Goal: Information Seeking & Learning: Learn about a topic

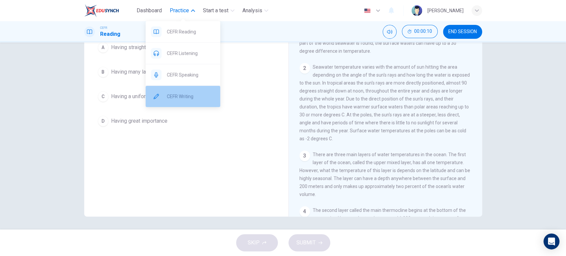
click at [188, 94] on span "CEFR Writing" at bounding box center [191, 96] width 48 height 8
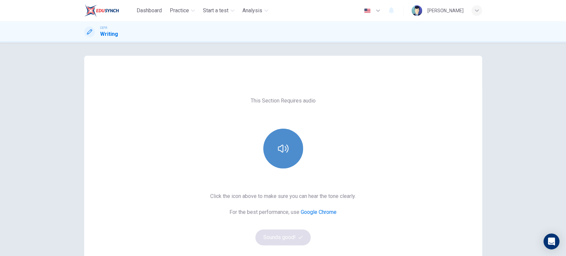
click at [291, 145] on button "button" at bounding box center [283, 149] width 40 height 40
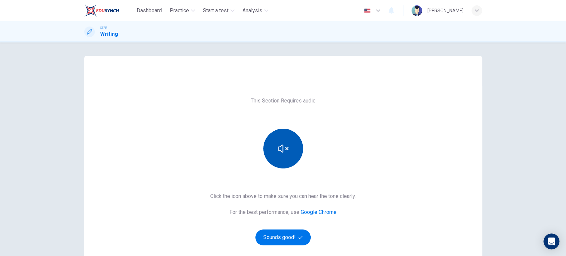
scroll to position [64, 0]
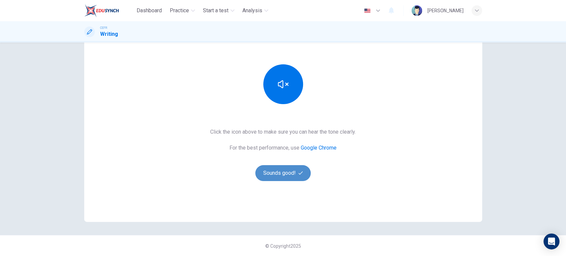
click at [293, 169] on button "Sounds good!" at bounding box center [283, 173] width 56 height 16
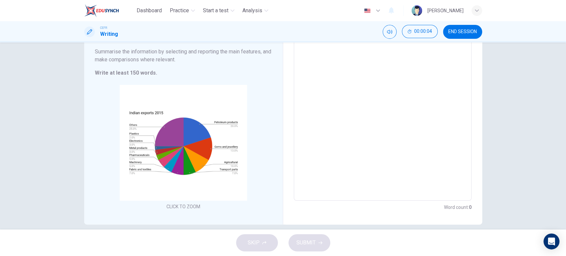
scroll to position [0, 0]
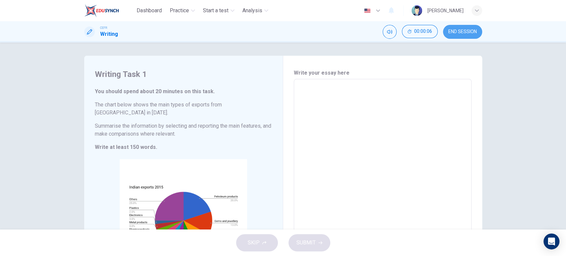
click at [466, 36] on button "END SESSION" at bounding box center [462, 32] width 39 height 14
